Goal: Transaction & Acquisition: Purchase product/service

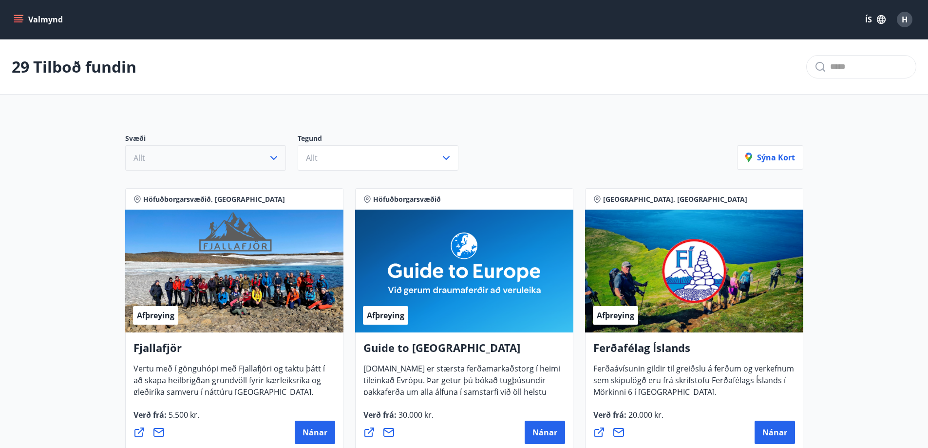
click at [274, 158] on icon "button" at bounding box center [274, 158] width 12 height 12
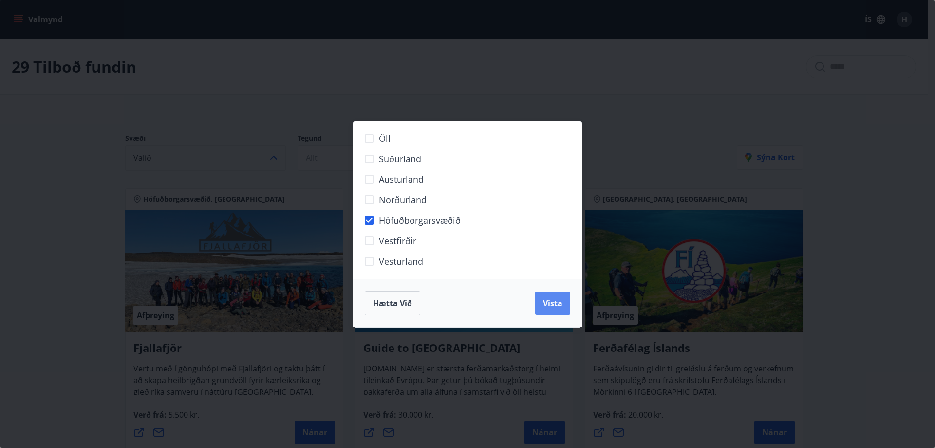
click at [558, 304] on span "Vista" at bounding box center [552, 303] width 19 height 11
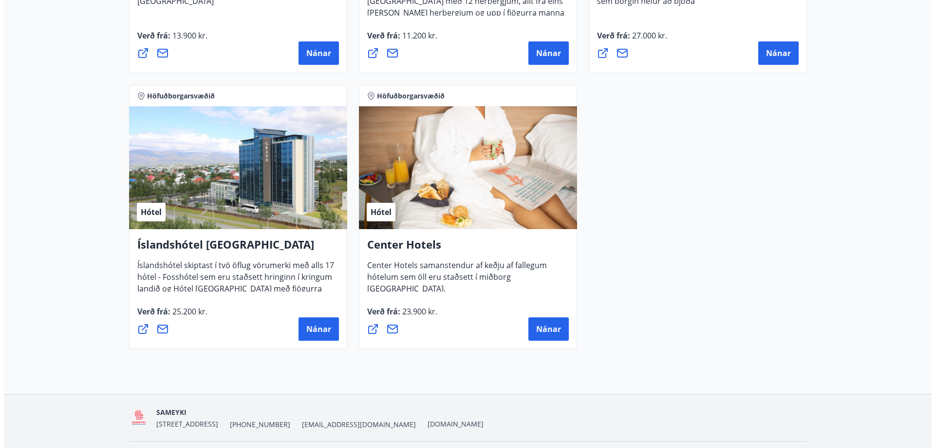
scroll to position [974, 0]
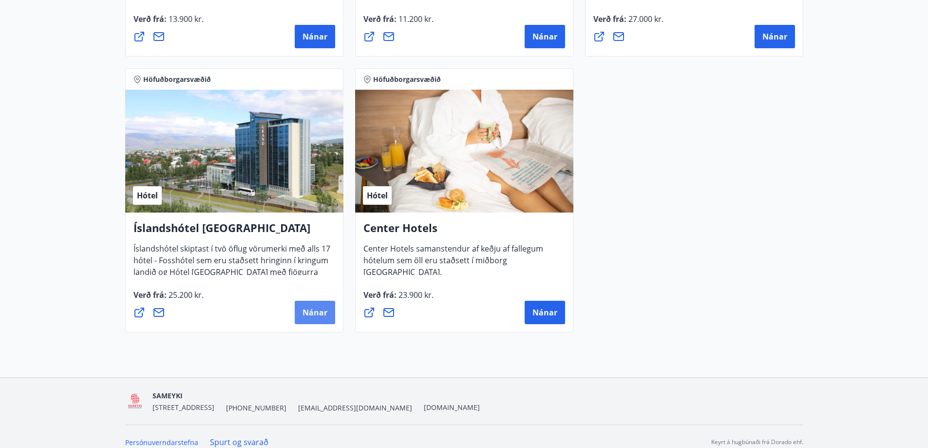
click at [309, 308] on span "Nánar" at bounding box center [314, 312] width 25 height 11
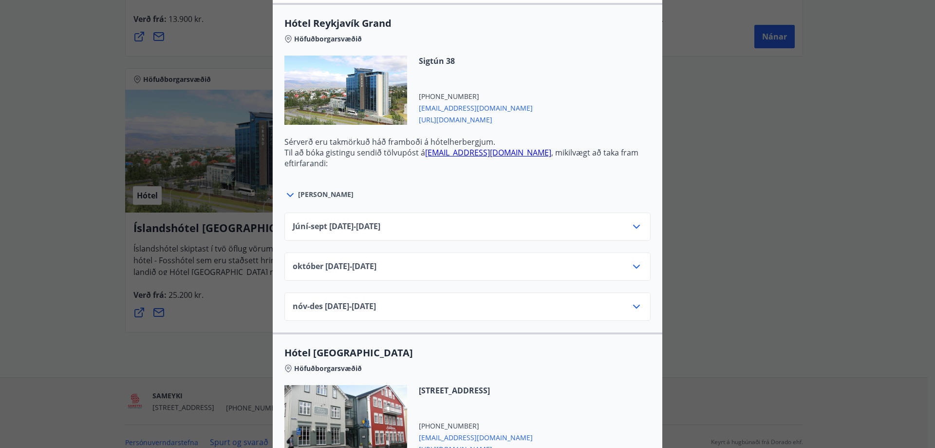
scroll to position [292, 0]
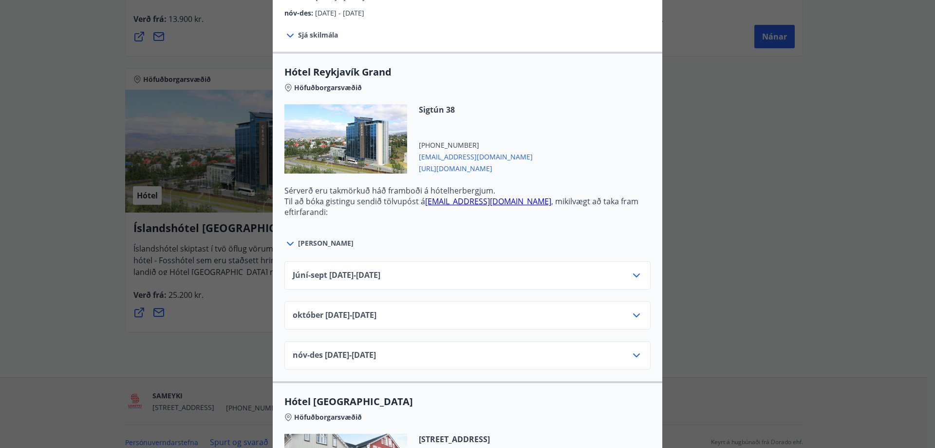
click at [632, 273] on icon at bounding box center [637, 275] width 12 height 12
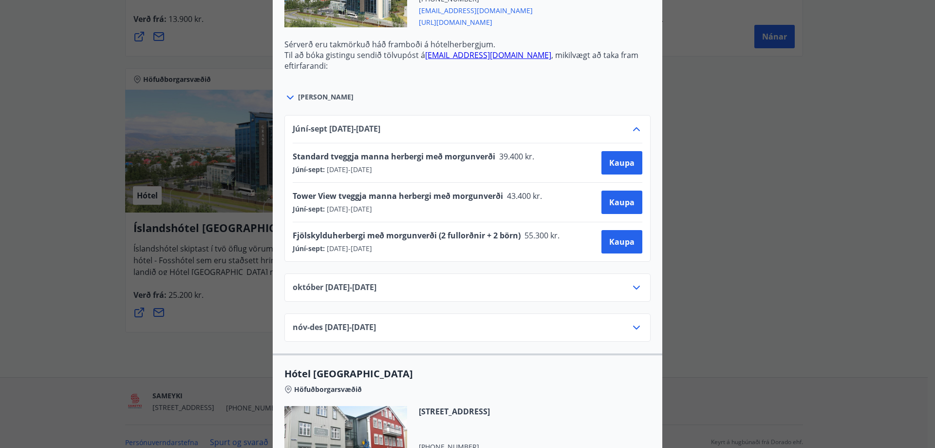
scroll to position [390, 0]
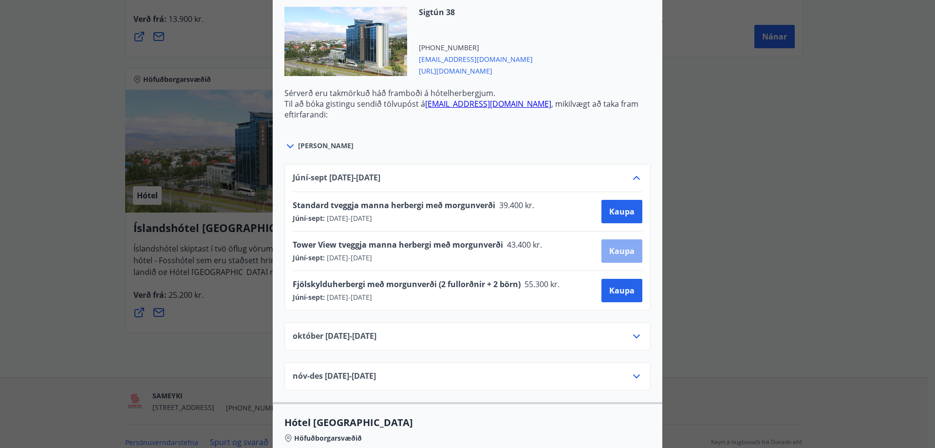
click at [611, 246] on span "Kaupa" at bounding box center [621, 250] width 25 height 11
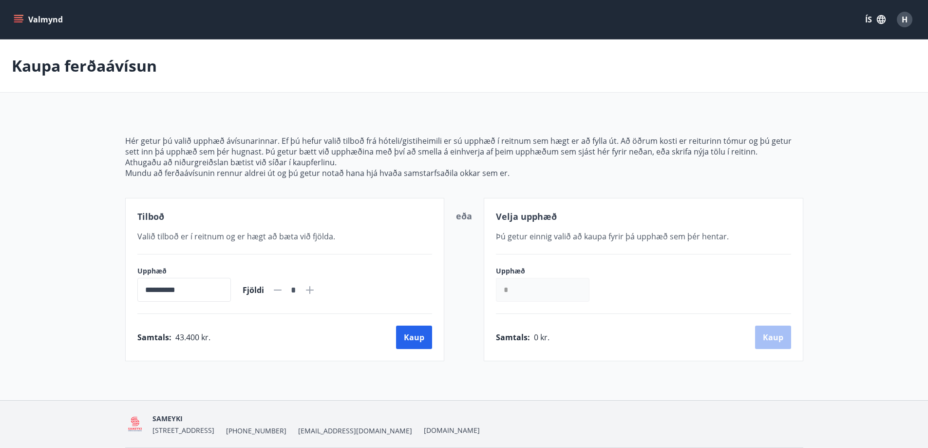
scroll to position [34, 0]
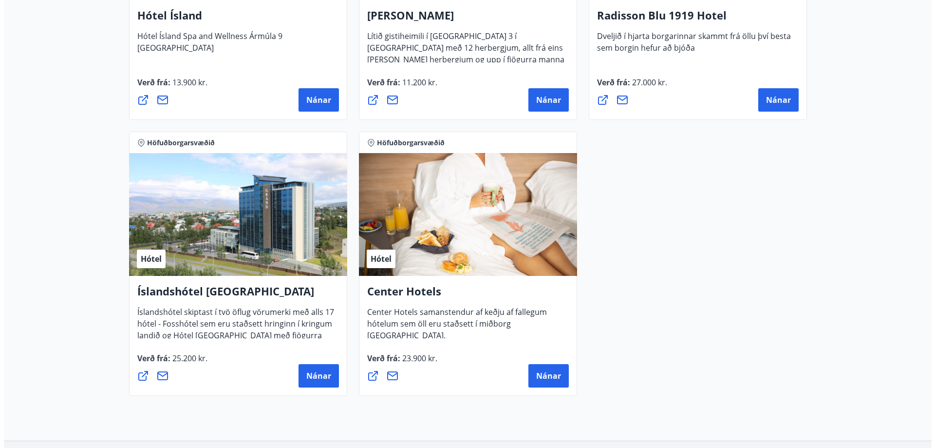
scroll to position [959, 0]
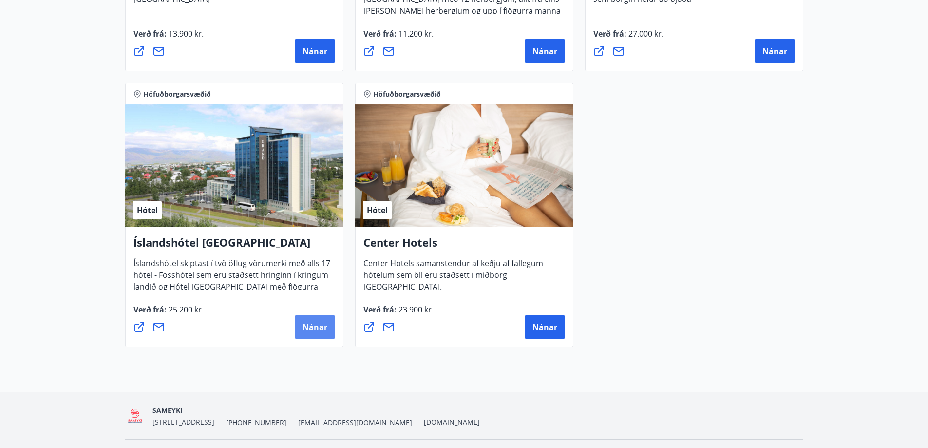
click at [306, 325] on span "Nánar" at bounding box center [314, 326] width 25 height 11
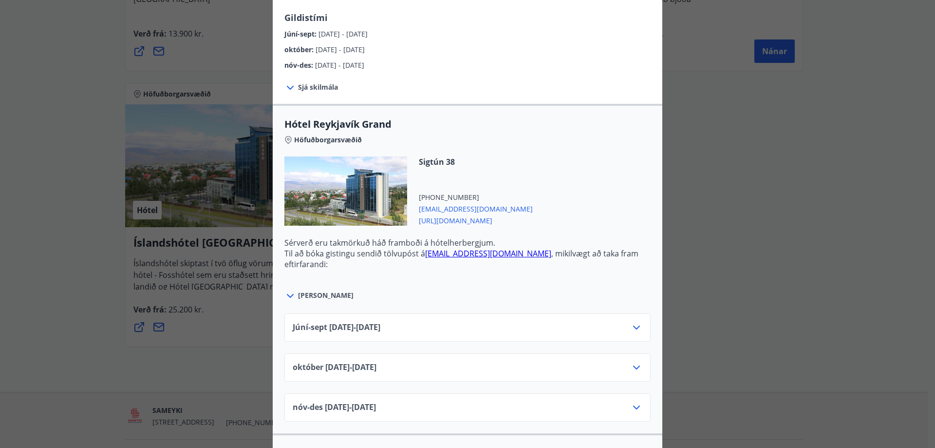
scroll to position [243, 0]
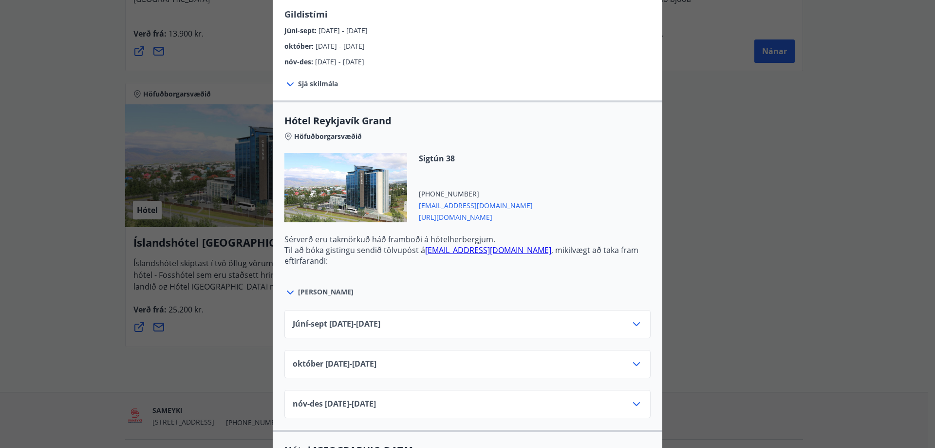
click at [633, 323] on icon at bounding box center [636, 324] width 7 height 4
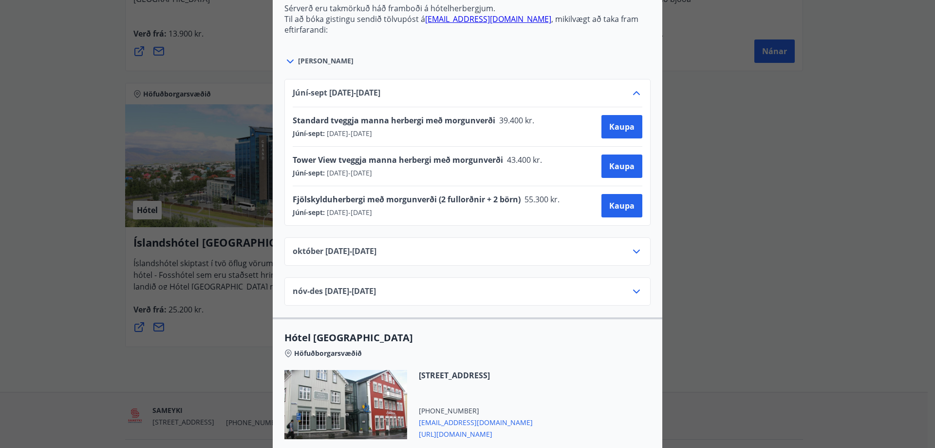
scroll to position [487, 0]
